Goal: Task Accomplishment & Management: Use online tool/utility

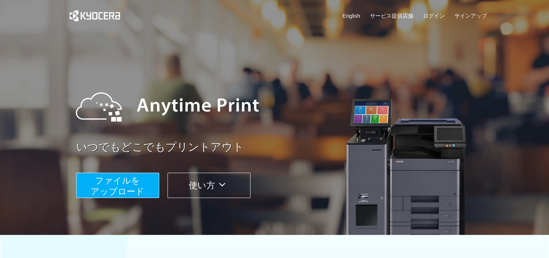
click at [129, 183] on span "ファイルを ​​アップロード" at bounding box center [118, 185] width 54 height 21
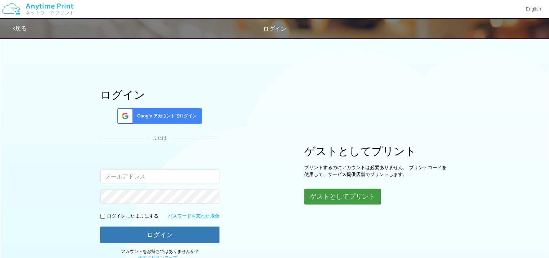
click at [330, 200] on button "ゲストとしてプリント" at bounding box center [342, 196] width 76 height 16
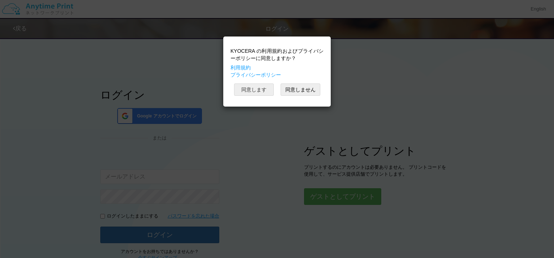
click at [261, 89] on button "同意します" at bounding box center [254, 89] width 40 height 12
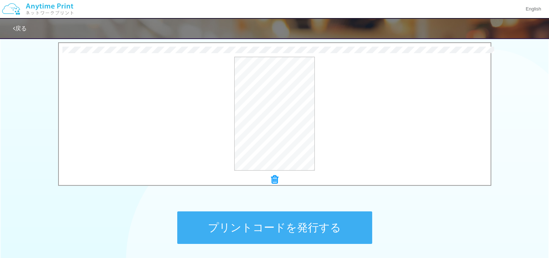
scroll to position [268, 0]
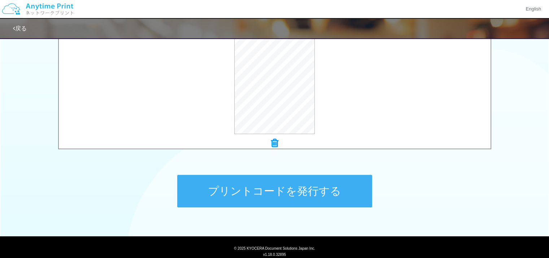
click at [272, 192] on button "プリントコードを発行する" at bounding box center [274, 191] width 195 height 32
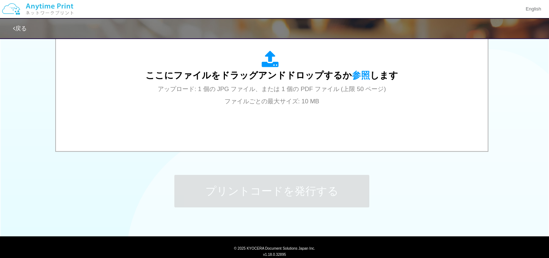
scroll to position [0, 0]
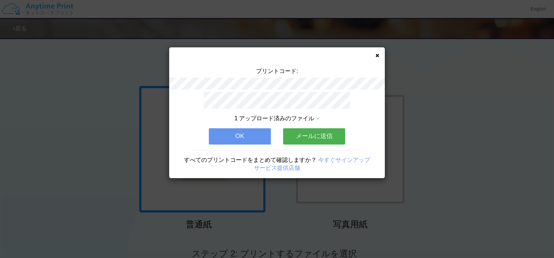
click at [248, 125] on div "1 アップロード済みのファイル OK メールに送信 すべてのプリントコードをまとめて確認しますか？ 今すぐサインアップ サービス提供店舗" at bounding box center [277, 135] width 216 height 86
click at [247, 128] on button "OK" at bounding box center [240, 136] width 62 height 16
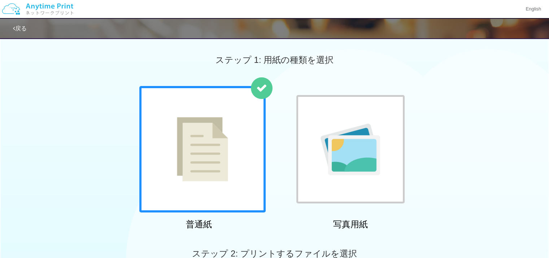
click at [230, 170] on div at bounding box center [202, 149] width 126 height 126
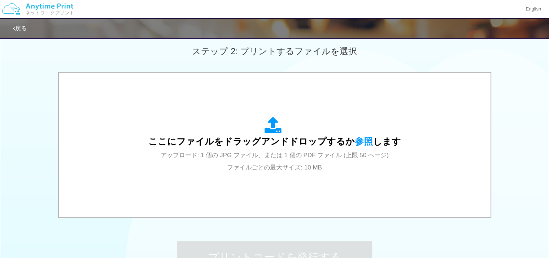
scroll to position [224, 0]
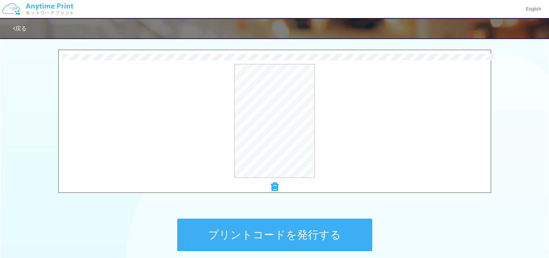
click at [277, 234] on button "プリントコードを発行する" at bounding box center [274, 234] width 195 height 32
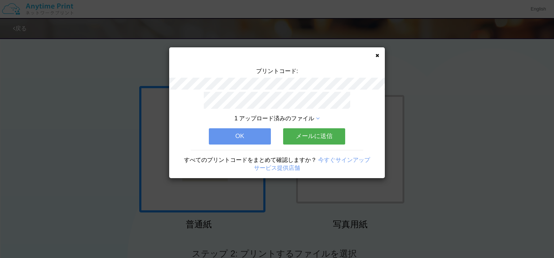
click at [242, 130] on button "OK" at bounding box center [240, 136] width 62 height 16
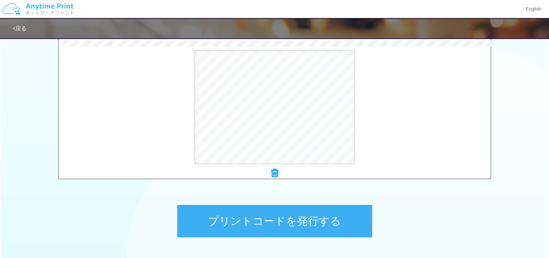
scroll to position [240, 0]
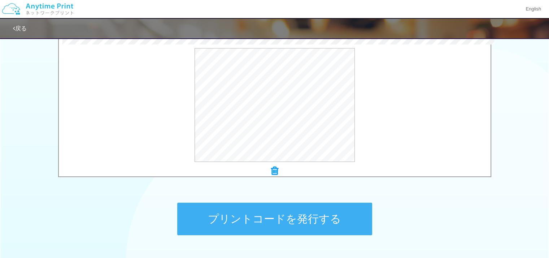
click at [264, 215] on button "プリントコードを発行する" at bounding box center [274, 218] width 195 height 32
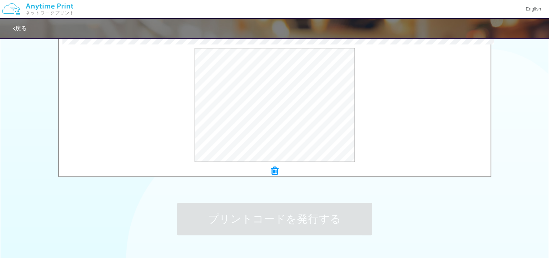
scroll to position [0, 0]
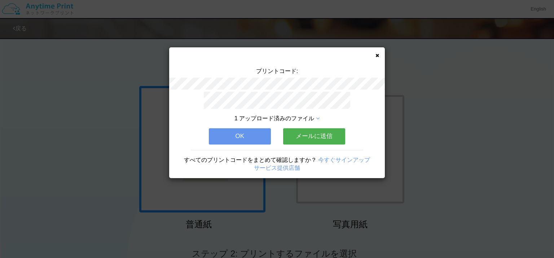
click at [224, 134] on button "OK" at bounding box center [240, 136] width 62 height 16
